Goal: Task Accomplishment & Management: Manage account settings

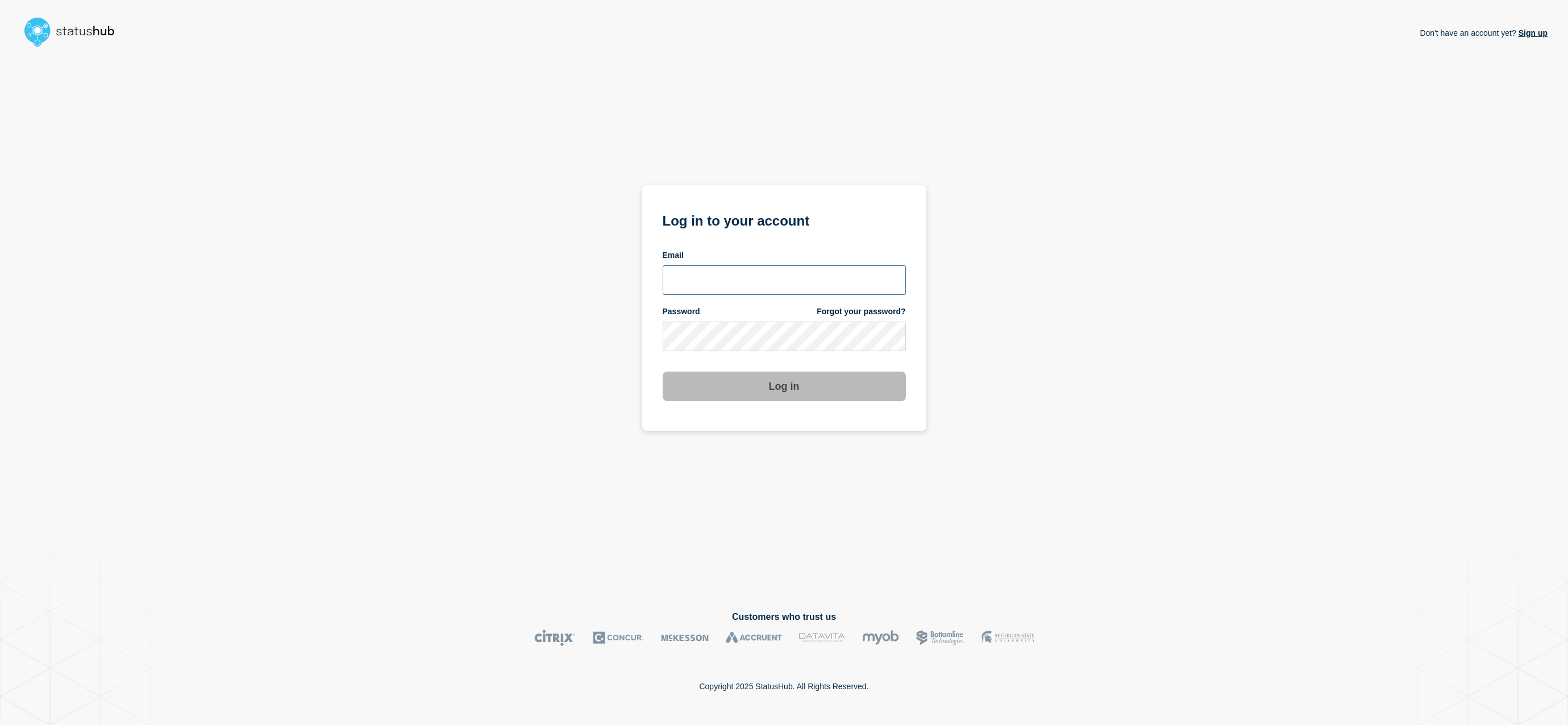
click at [743, 275] on input "email input" at bounding box center [784, 280] width 243 height 30
type input "samantha5.baker@uwe.ac.uk"
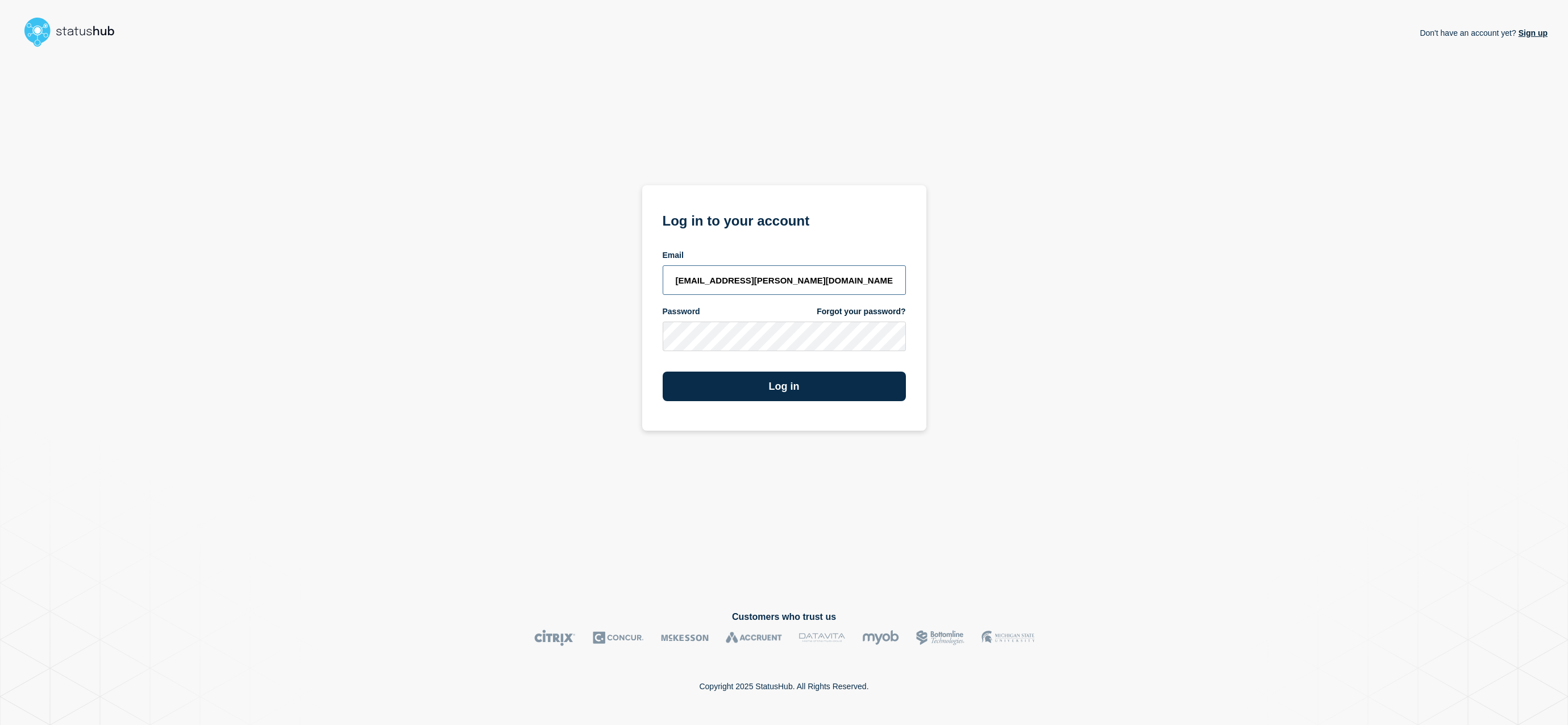
click at [892, 289] on input "samantha5.baker@uwe.ac.uk" at bounding box center [784, 280] width 243 height 30
click at [662, 372] on button "Log in" at bounding box center [784, 387] width 243 height 30
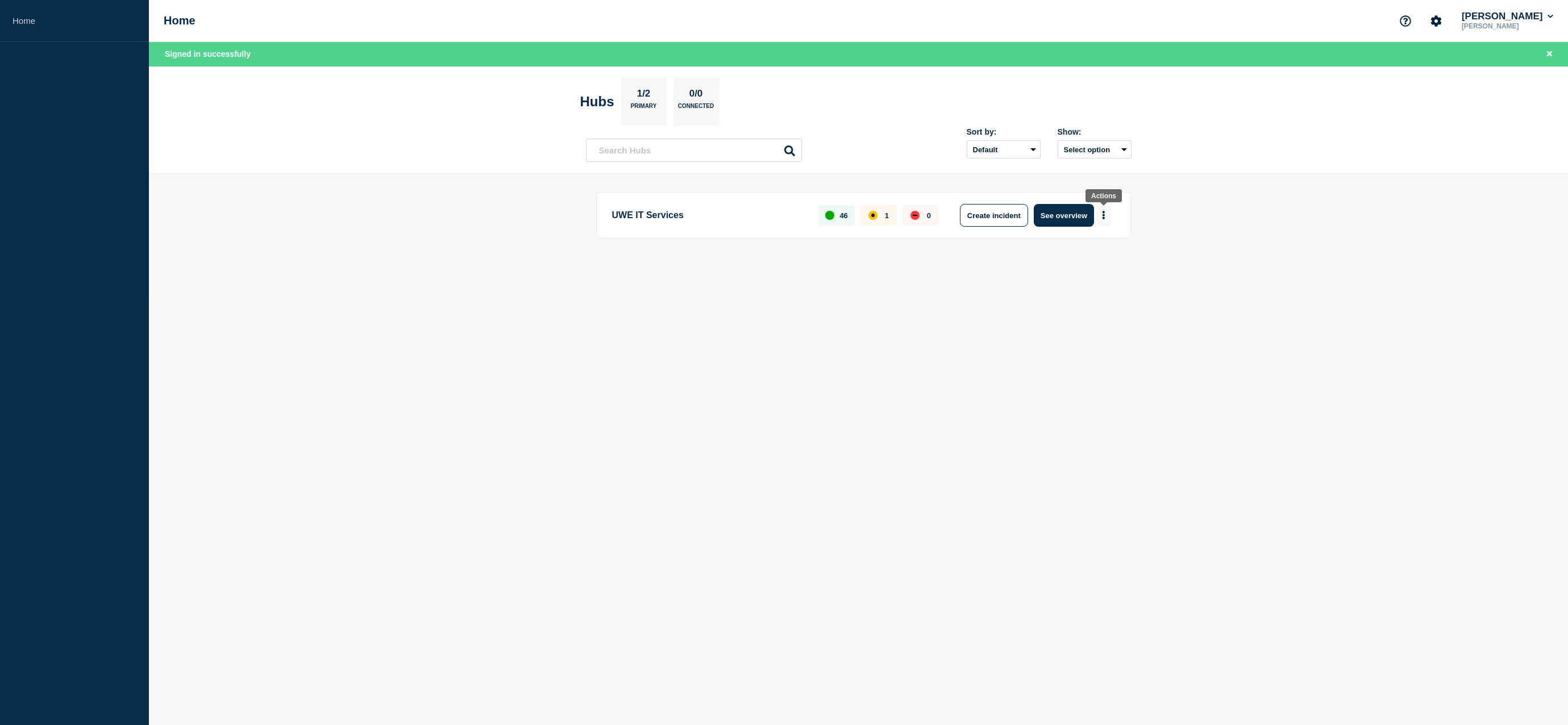
click at [1104, 219] on icon "More actions" at bounding box center [1103, 216] width 4 height 9
click at [1107, 264] on link "View Status Page" at bounding box center [1102, 264] width 84 height 10
click at [1072, 216] on button "See overview" at bounding box center [1063, 215] width 60 height 23
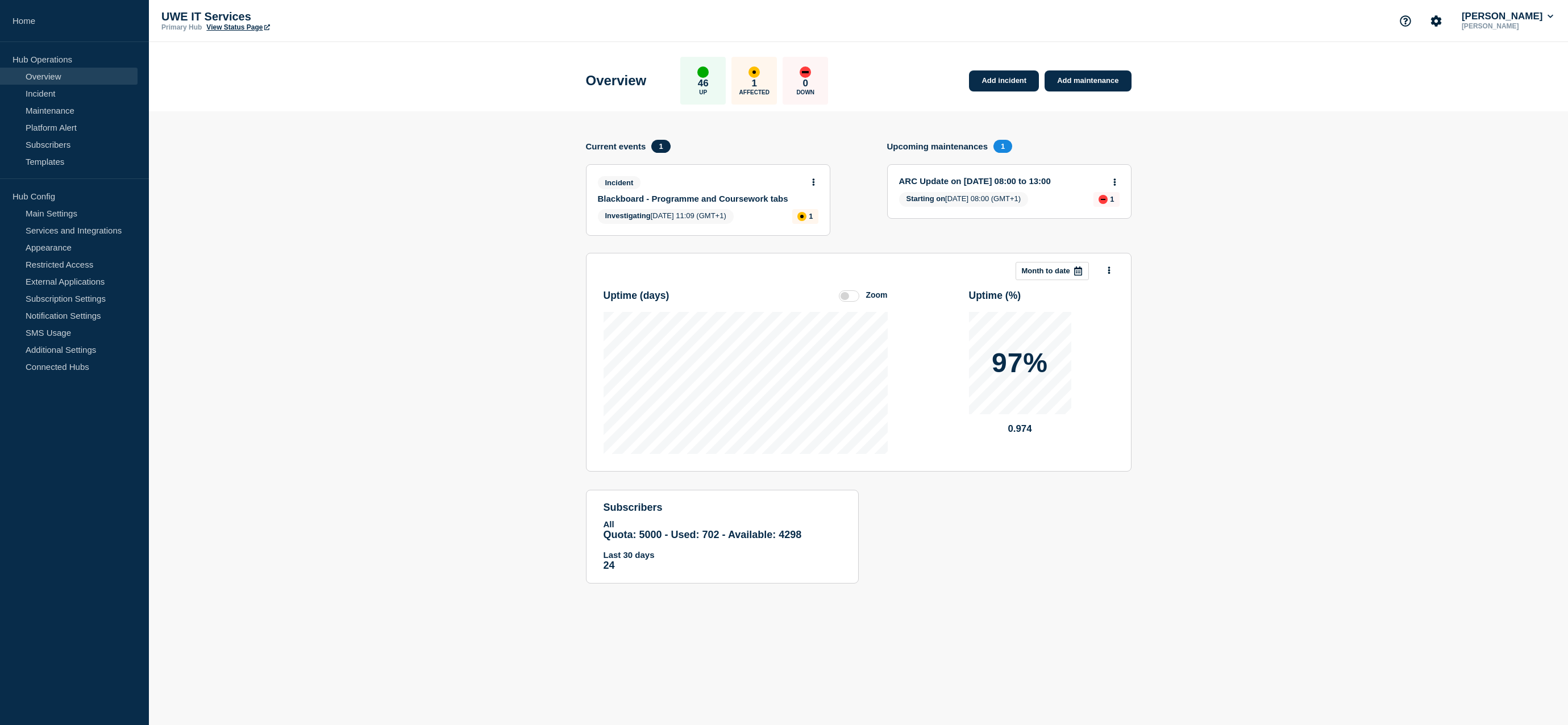
click at [682, 216] on span "Investigating [DATE] 11:09 (GMT+1)" at bounding box center [665, 216] width 136 height 15
click at [817, 181] on button at bounding box center [813, 182] width 10 height 10
click at [805, 223] on link "Update incident" at bounding box center [813, 224] width 55 height 9
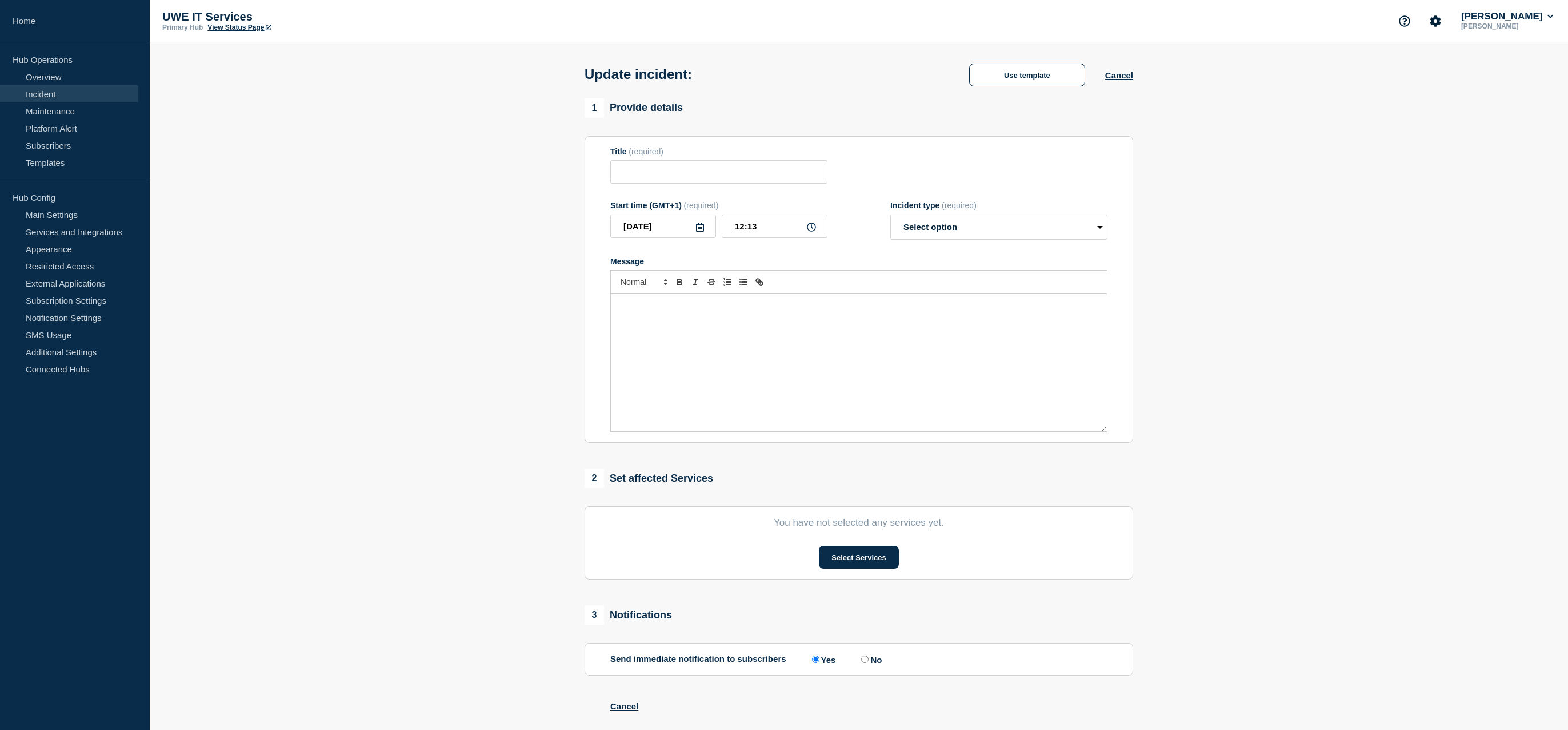
type input "Blackboard - Programme and Coursework tabs"
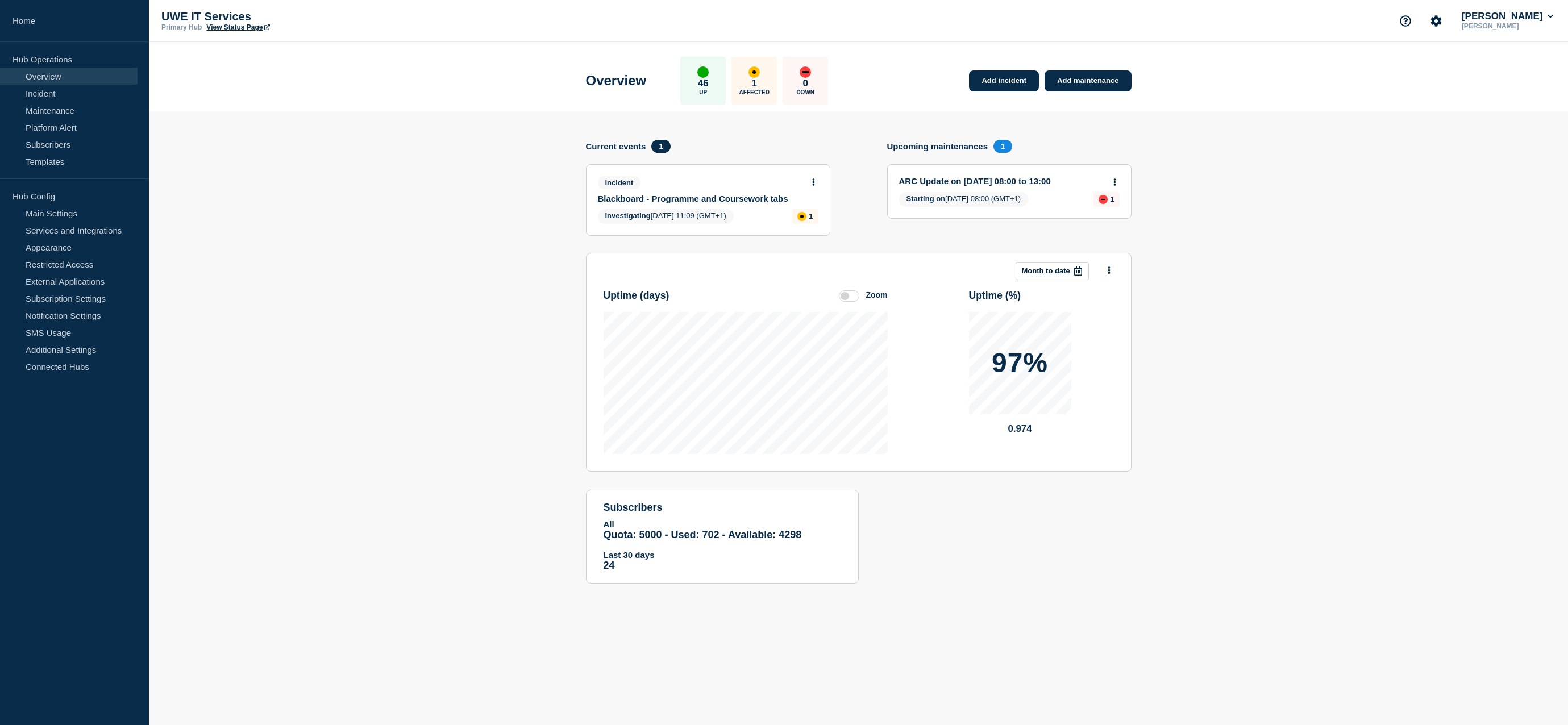
click at [701, 196] on link "Blackboard - Programme and Coursework tabs" at bounding box center [700, 198] width 205 height 10
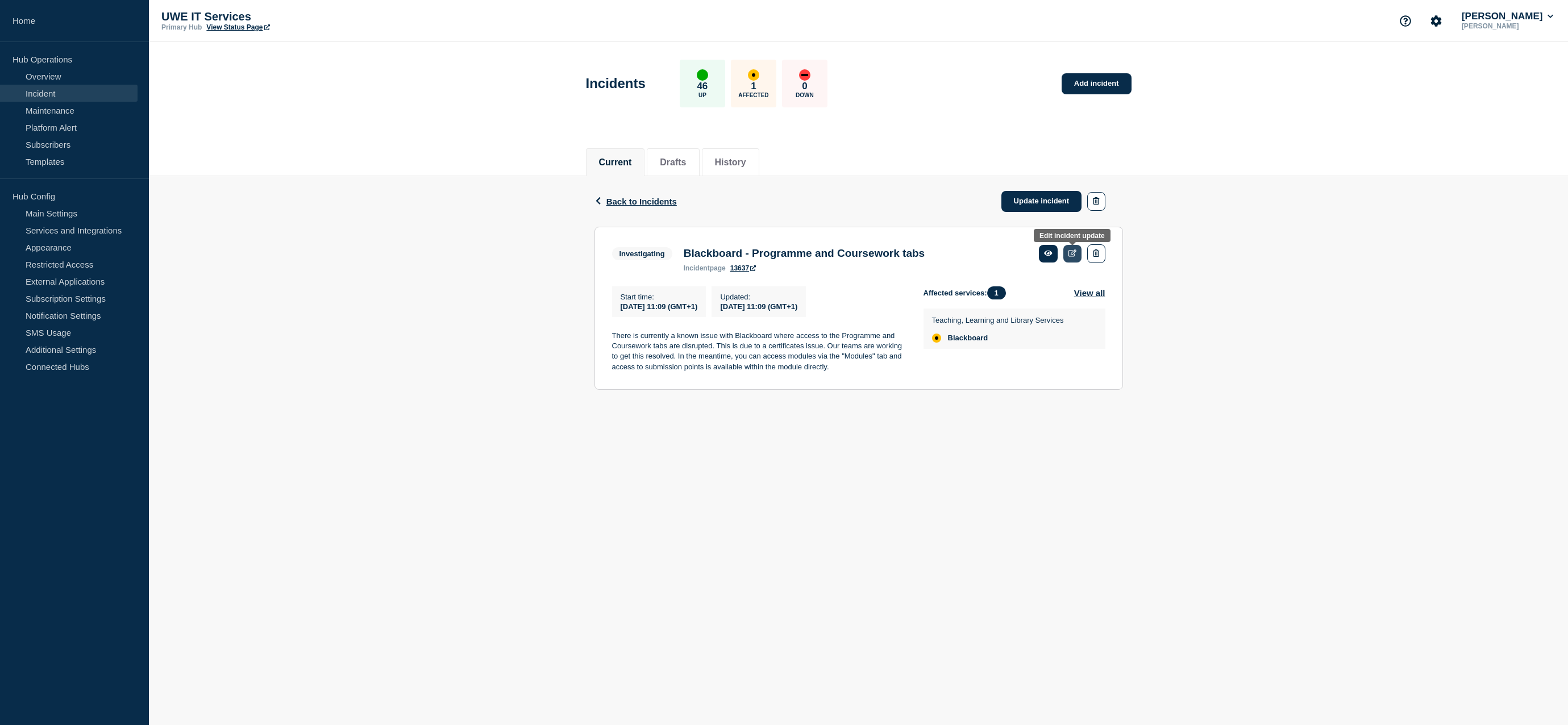
click at [1076, 256] on icon at bounding box center [1073, 253] width 9 height 7
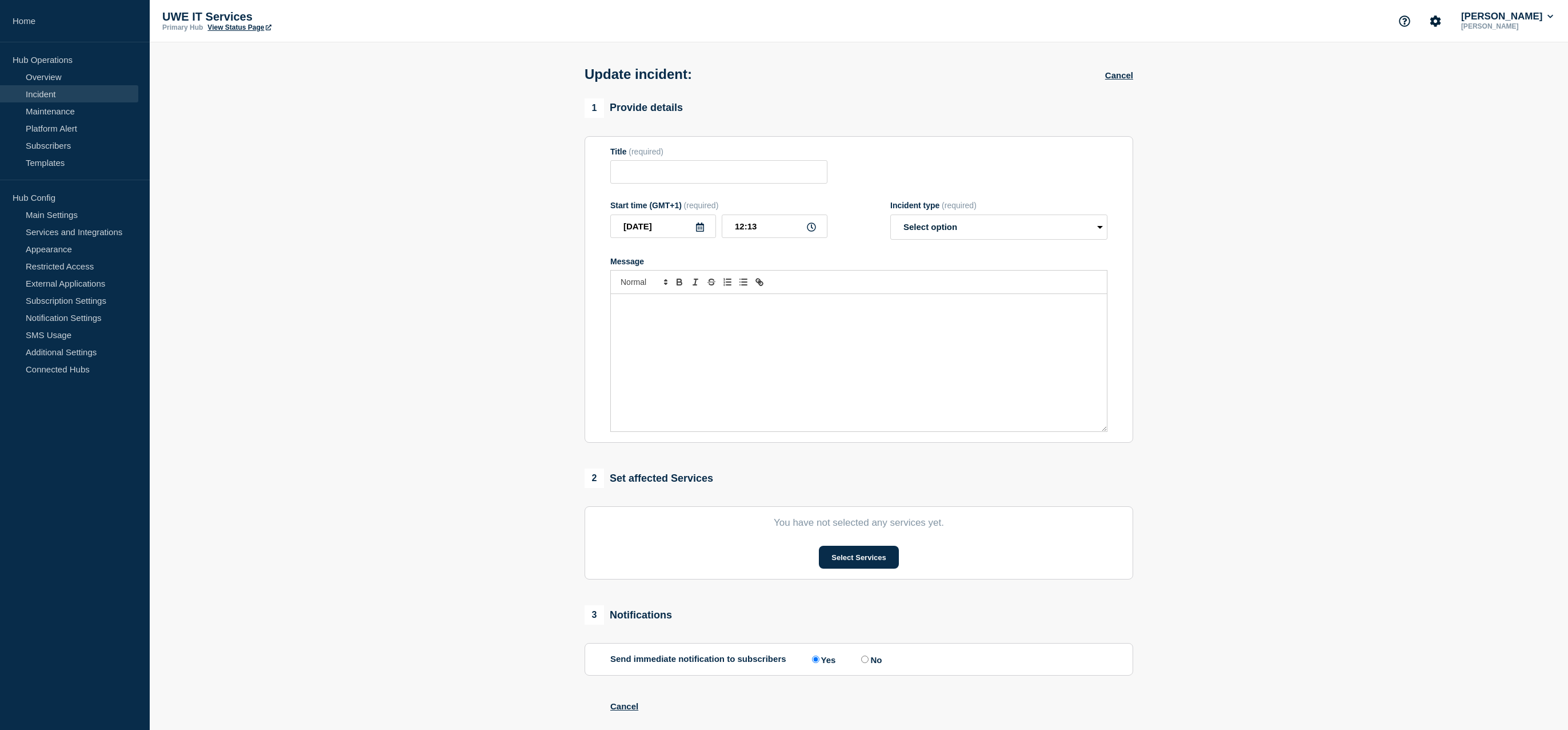
type input "Blackboard - Programme and Coursework tabs"
type input "11:09"
select select "investigating"
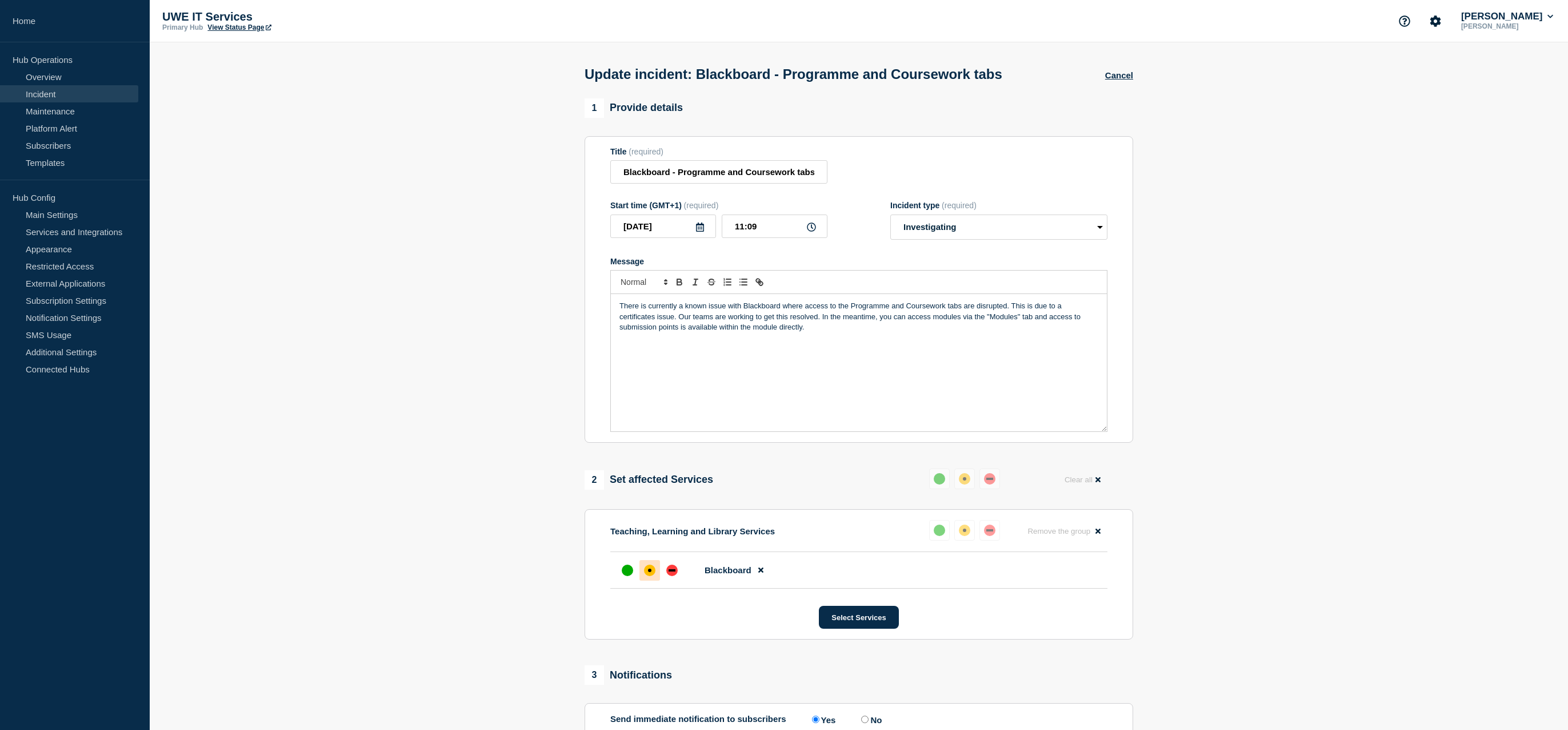
click at [825, 330] on p "There is currently a known issue with Blackboard where access to the Programme …" at bounding box center [859, 316] width 479 height 31
click at [825, 329] on p "There is currently a known issue with Blackboard where access to the Programme …" at bounding box center [859, 316] width 479 height 31
click at [1101, 356] on div "There is currently a known issue with Blackboard where access to the Programme …" at bounding box center [859, 362] width 496 height 137
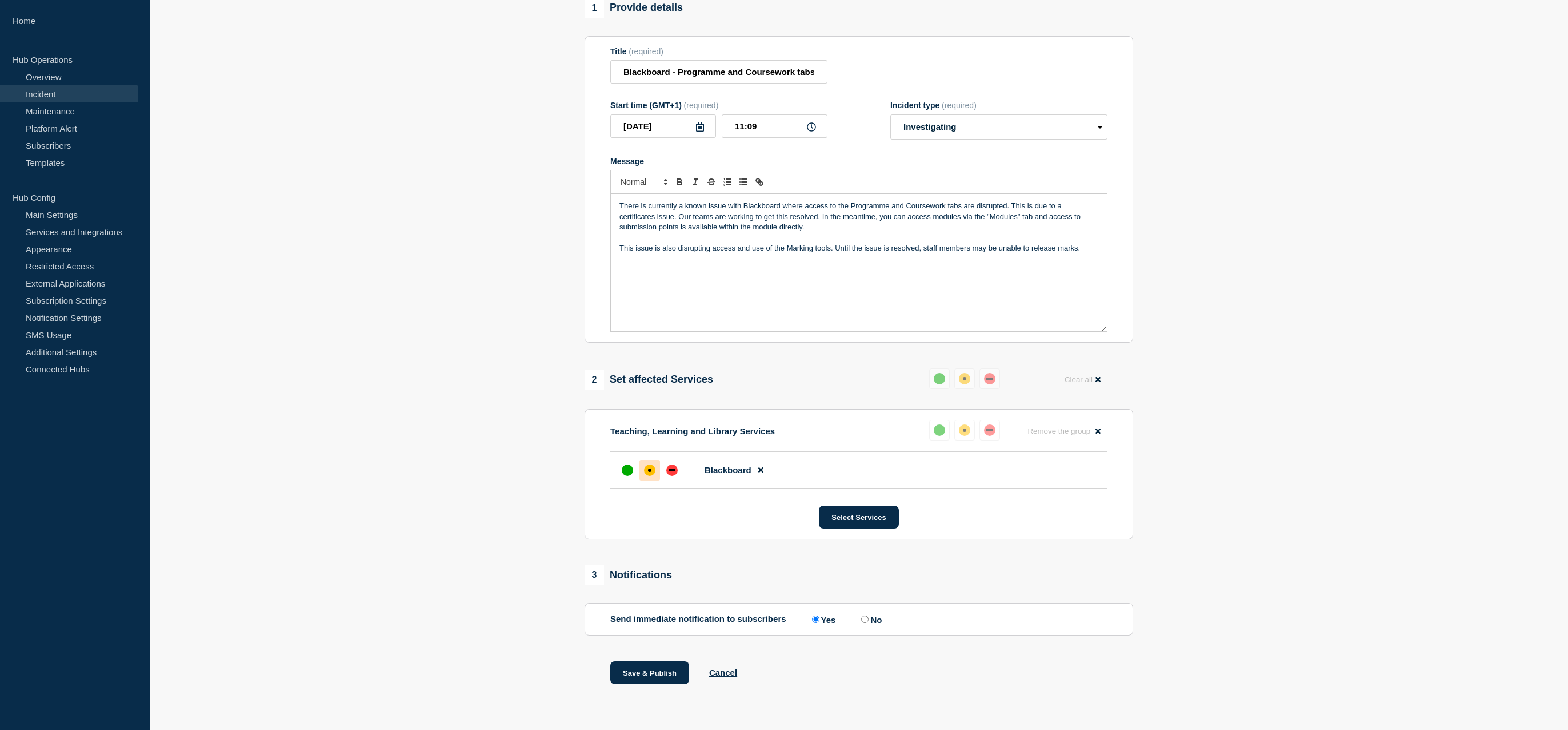
click at [869, 617] on input "No" at bounding box center [865, 619] width 7 height 7
radio input "true"
radio input "false"
click at [641, 671] on button "Save & Publish" at bounding box center [650, 673] width 79 height 23
